Goal: Task Accomplishment & Management: Complete application form

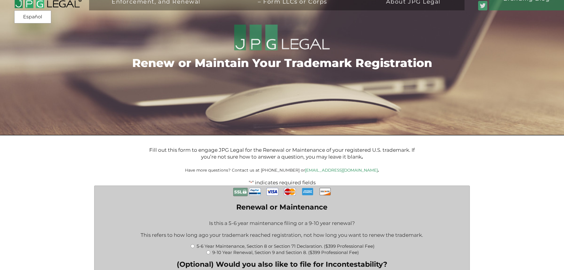
scroll to position [118, 0]
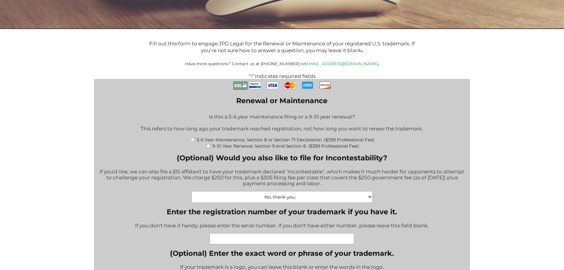
click at [192, 141] on input "5-6 Year Maintenance, Section 8 or Section 71 Declaration. ($399 Professional F…" at bounding box center [193, 140] width 4 height 4
radio input "true"
type input "$774.00"
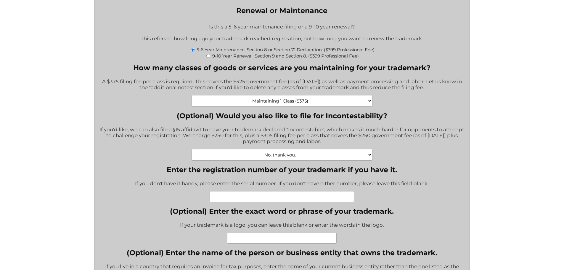
scroll to position [266, 0]
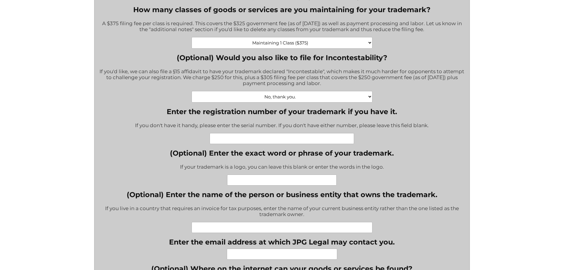
click at [224, 139] on input "Enter the registration number of your trademark if you have it." at bounding box center [281, 138] width 144 height 11
type input "88712351"
click at [247, 181] on input "(Optional) Enter the exact word or phrase of your trademark." at bounding box center [281, 179] width 109 height 11
type input "PROPPR"
click at [261, 226] on input "(Optional) Enter the name of the person or business entity that owns the tradem…" at bounding box center [281, 227] width 180 height 11
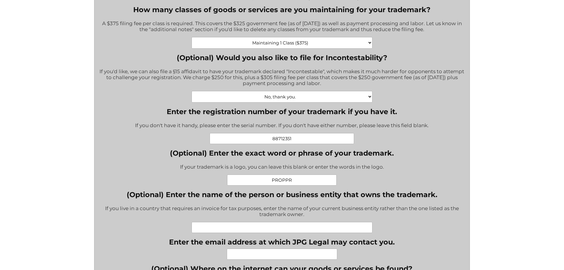
drag, startPoint x: 294, startPoint y: 140, endPoint x: 260, endPoint y: 139, distance: 34.6
click at [260, 139] on input "88712351" at bounding box center [281, 138] width 144 height 11
type input "6214598"
click at [286, 224] on input "(Optional) Enter the name of the person or business entity that owns the tradem…" at bounding box center [281, 227] width 180 height 11
type input "PROPPR Products Pty Ltd"
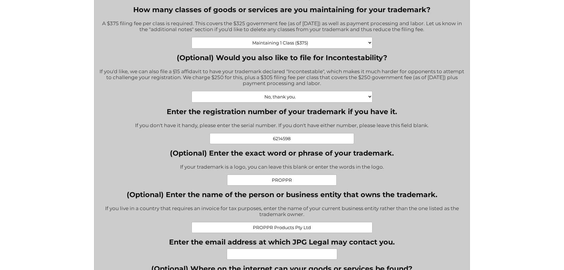
drag, startPoint x: 267, startPoint y: 258, endPoint x: 270, endPoint y: 262, distance: 4.4
click at [267, 258] on input "Enter the email address at which JPG Legal may contact you." at bounding box center [282, 253] width 110 height 11
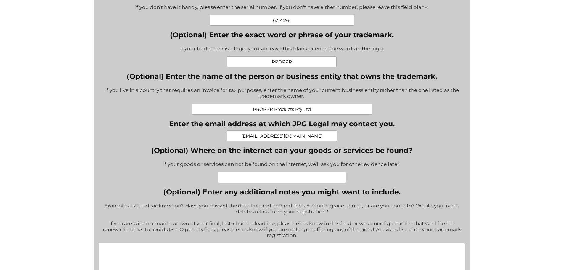
scroll to position [385, 0]
type input "[EMAIL_ADDRESS][DOMAIN_NAME]"
click at [285, 174] on input "(Optional) Where on the internet can your goods or services be found?" at bounding box center [282, 176] width 128 height 11
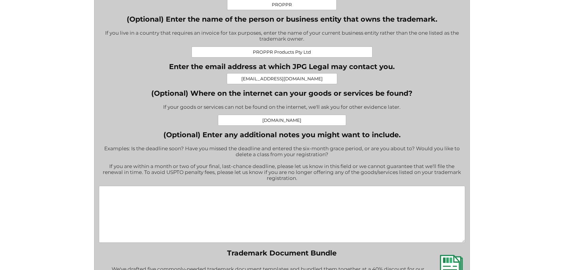
scroll to position [444, 0]
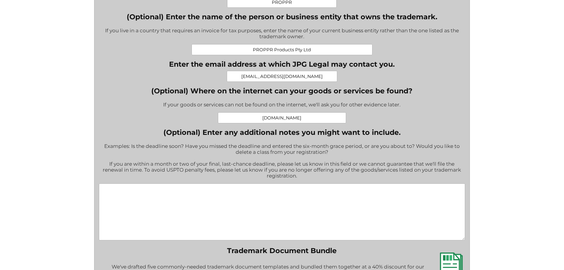
type input "[DOMAIN_NAME]"
click at [166, 191] on textarea "(Optional) Enter any additional notes you might want to include." at bounding box center [282, 211] width 366 height 57
type textarea "O"
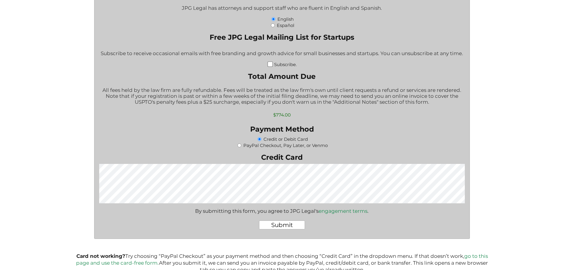
scroll to position [769, 0]
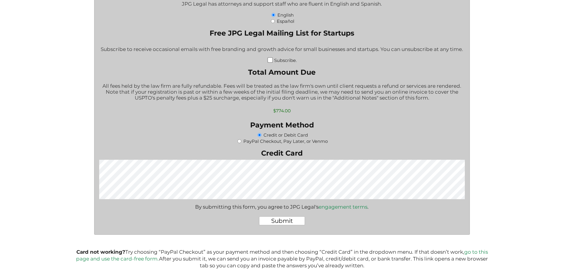
type textarea "Our renewal is due this coming [DATE] (8th) which will mark 6 years since regis…"
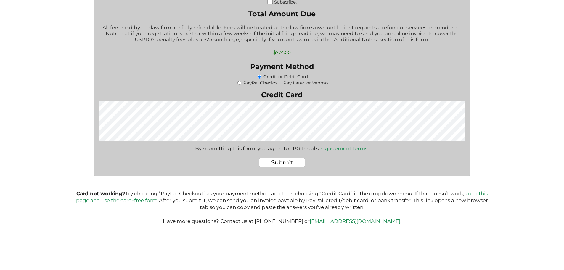
scroll to position [829, 0]
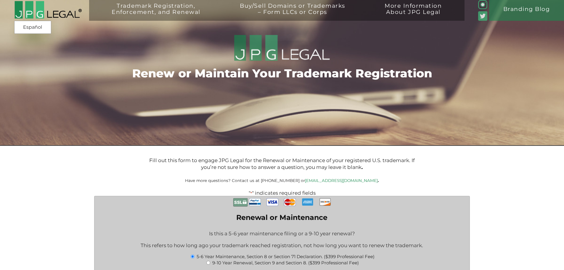
scroll to position [0, 0]
